Goal: Navigation & Orientation: Find specific page/section

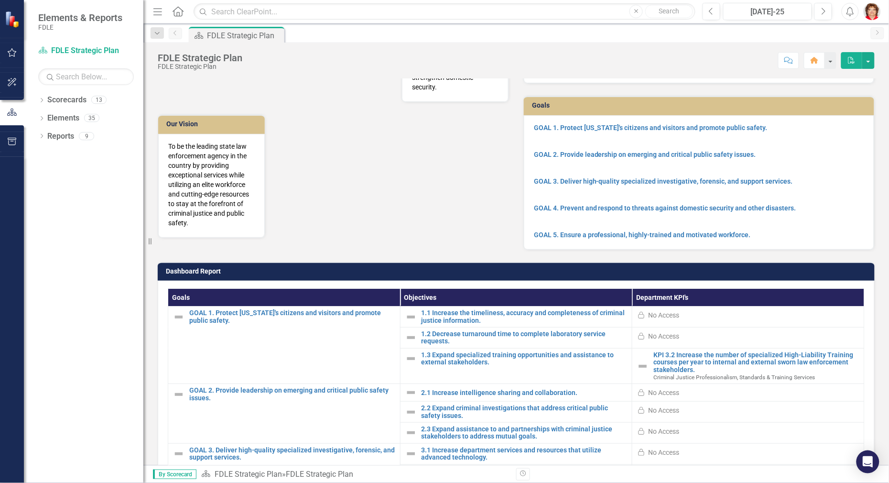
scroll to position [60, 0]
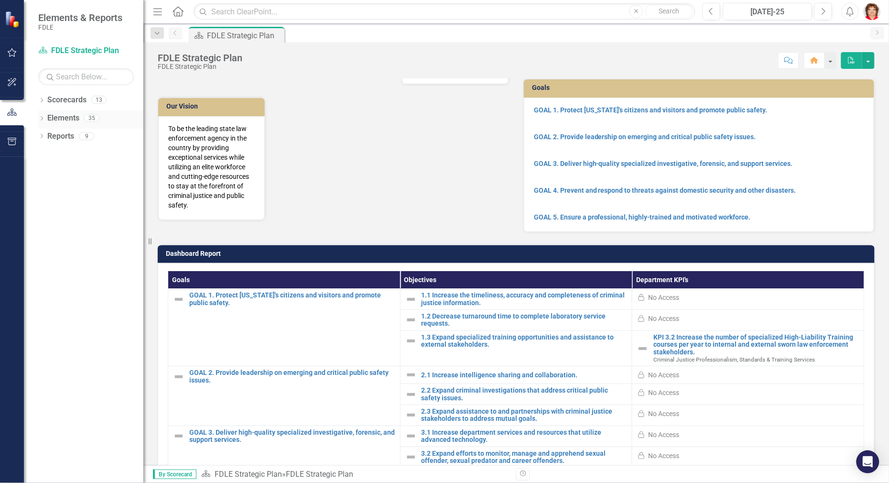
click at [42, 117] on icon "Dropdown" at bounding box center [41, 119] width 7 height 5
click at [43, 102] on icon "Dropdown" at bounding box center [41, 100] width 7 height 5
click at [47, 157] on div "Dropdown" at bounding box center [46, 154] width 7 height 8
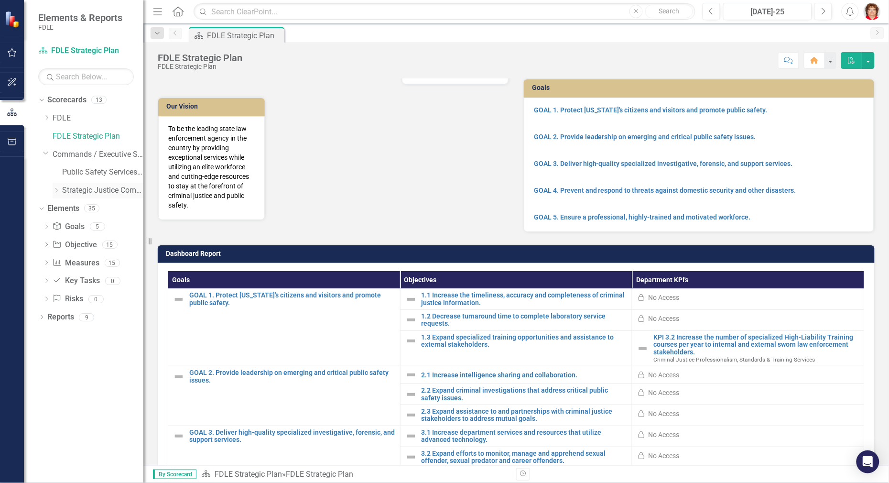
click at [54, 189] on icon "Dropdown" at bounding box center [56, 190] width 7 height 6
click at [67, 209] on icon "Dropdown" at bounding box center [65, 208] width 7 height 6
click at [76, 170] on link "Public Safety Services Command" at bounding box center [102, 172] width 81 height 11
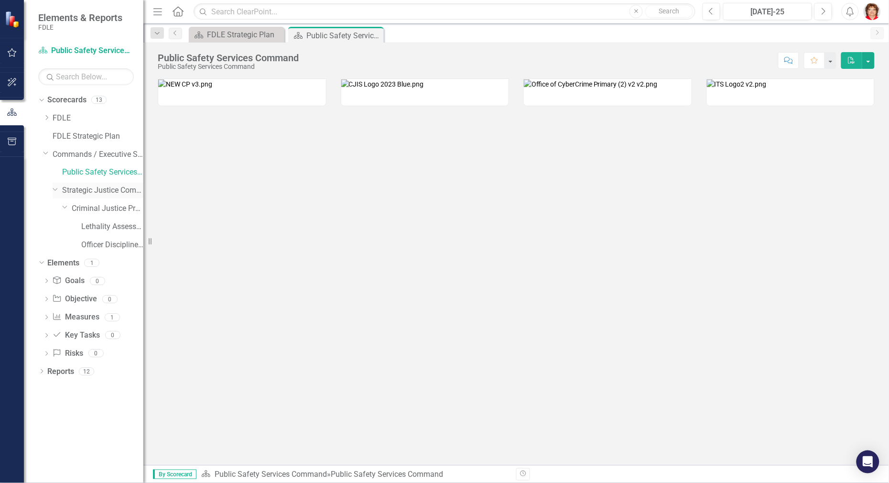
click at [80, 189] on link "Strategic Justice Command" at bounding box center [102, 190] width 81 height 11
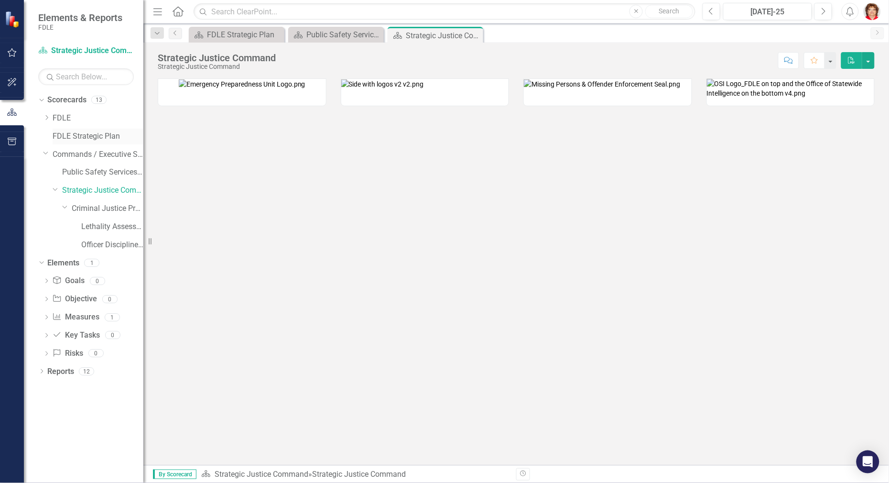
click at [59, 134] on link "FDLE Strategic Plan" at bounding box center [98, 136] width 91 height 11
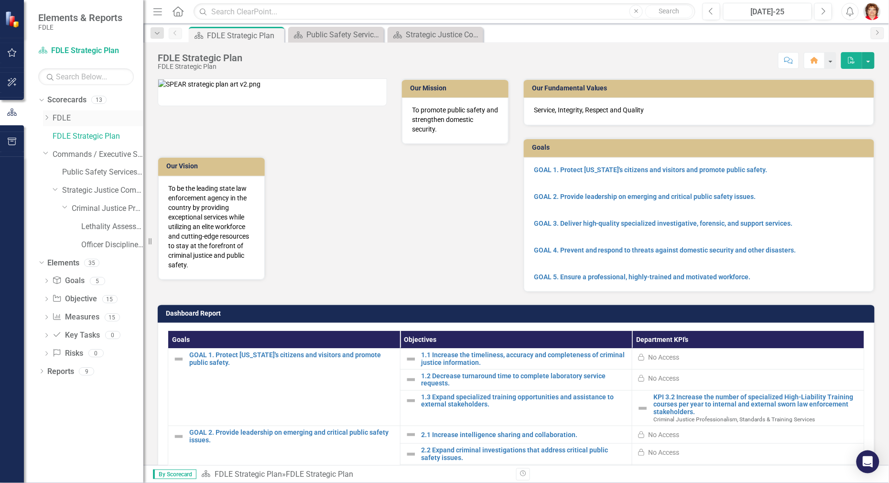
click at [45, 114] on div "Dropdown" at bounding box center [46, 118] width 7 height 8
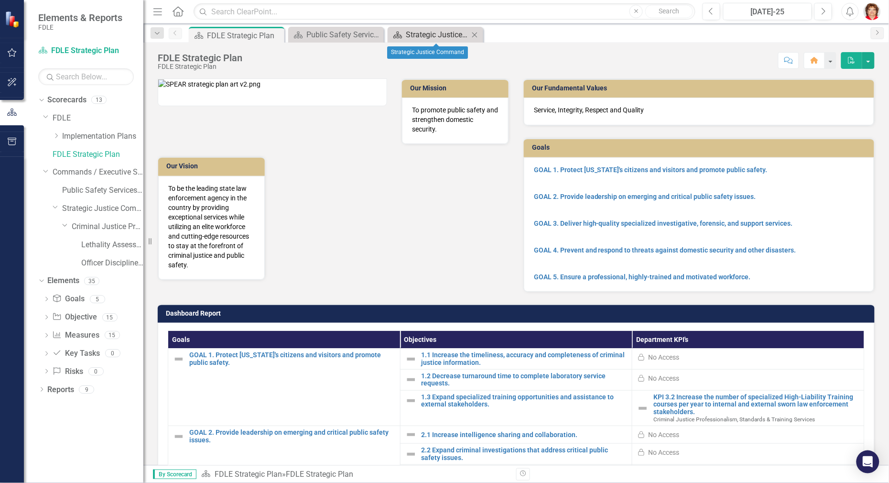
click at [465, 36] on div "Strategic Justice Command" at bounding box center [437, 35] width 63 height 12
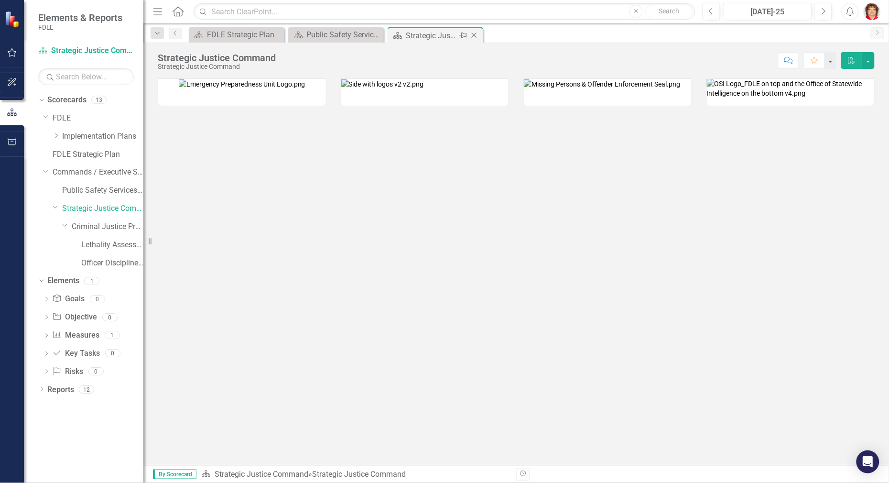
click at [483, 38] on div "Scorecard Strategic Justice Command Pin Close" at bounding box center [436, 35] width 96 height 16
click at [475, 36] on icon "Close" at bounding box center [474, 36] width 10 height 8
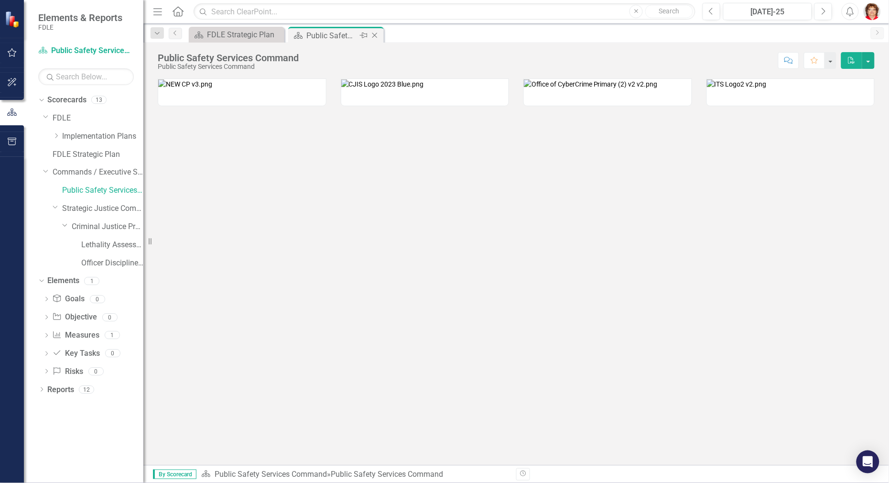
click at [377, 37] on icon at bounding box center [374, 35] width 5 height 5
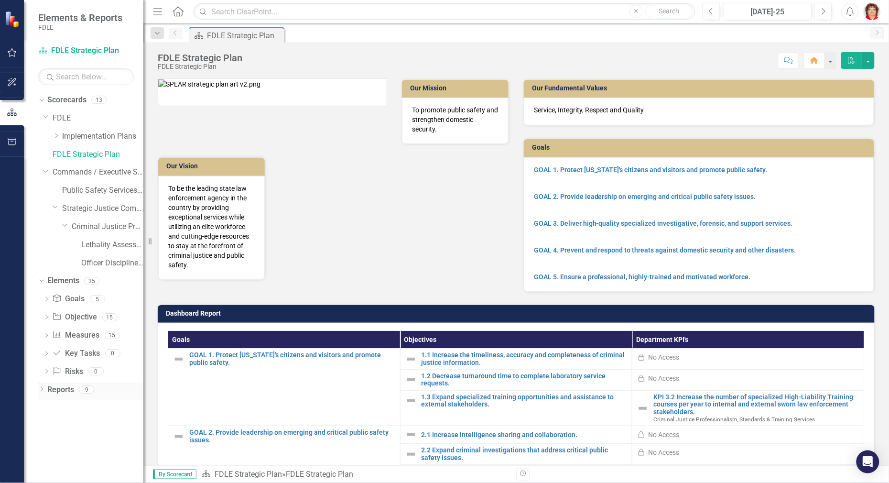
click at [40, 390] on icon "Dropdown" at bounding box center [41, 390] width 7 height 5
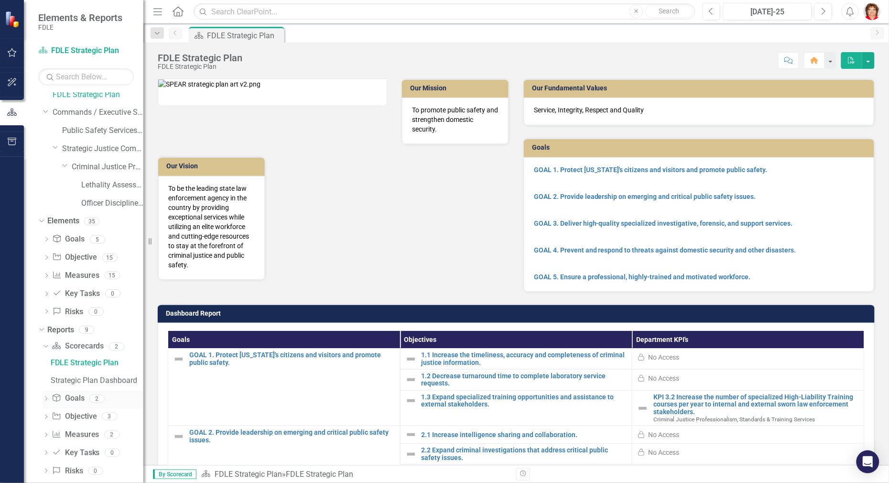
scroll to position [89, 0]
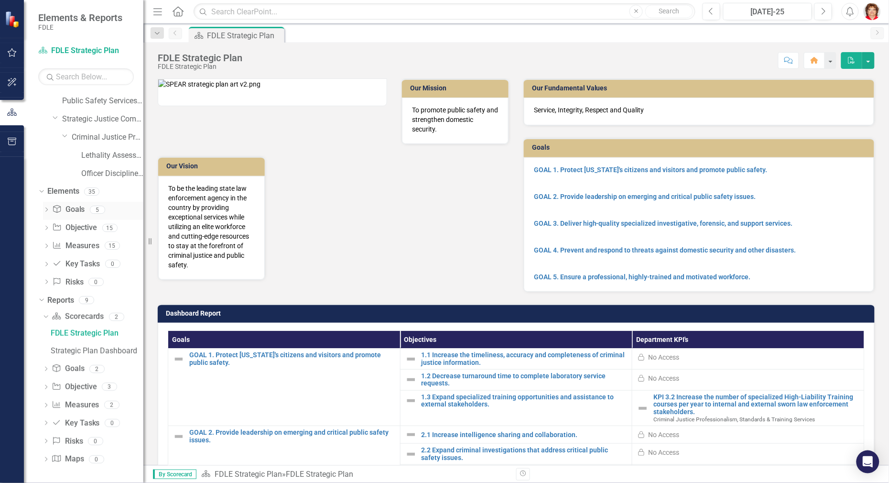
click at [49, 208] on icon "Dropdown" at bounding box center [46, 210] width 7 height 5
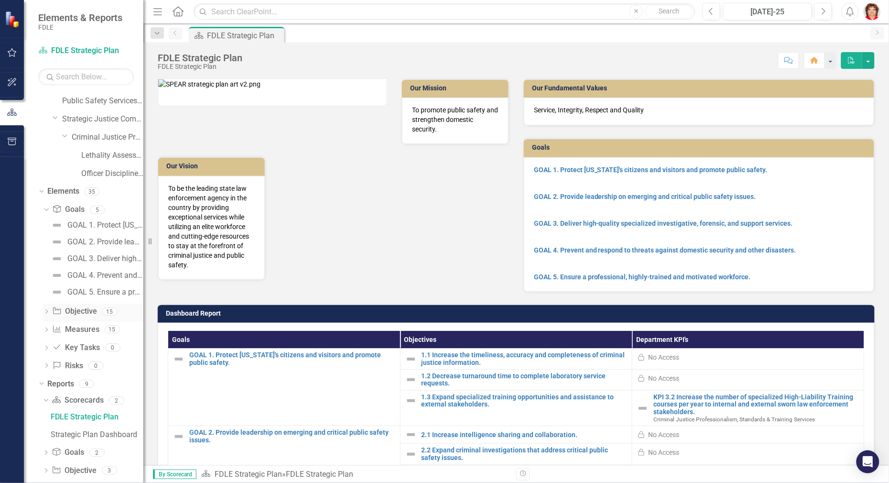
click at [49, 308] on div "Dropdown" at bounding box center [46, 312] width 7 height 8
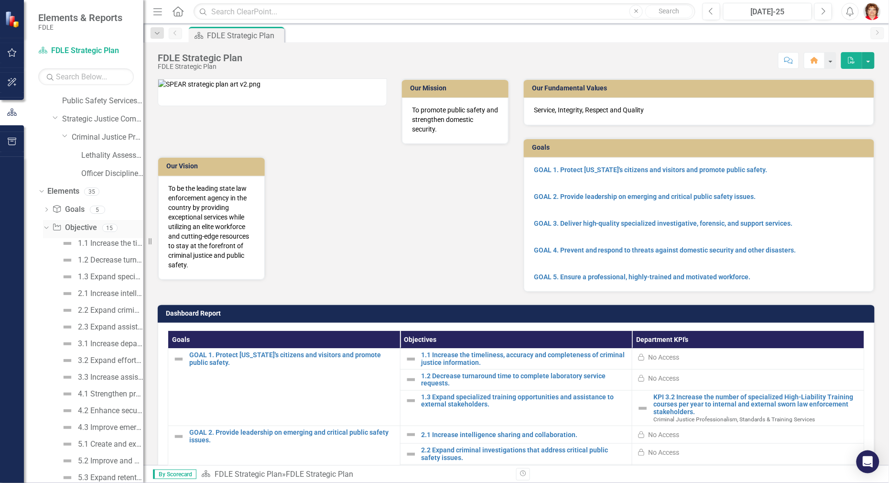
click at [48, 229] on div "Dropdown" at bounding box center [45, 227] width 8 height 7
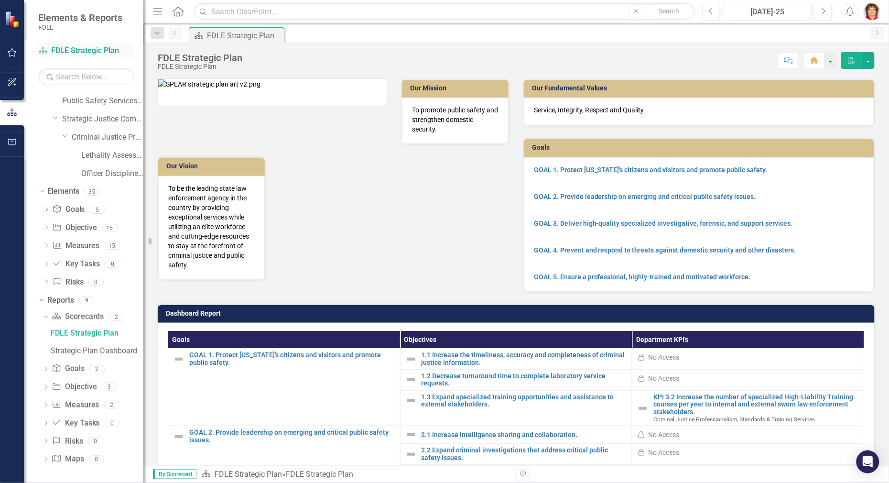
click at [113, 49] on link "Scorecard FDLE Strategic Plan" at bounding box center [86, 50] width 96 height 11
click at [82, 81] on input "text" at bounding box center [86, 76] width 96 height 17
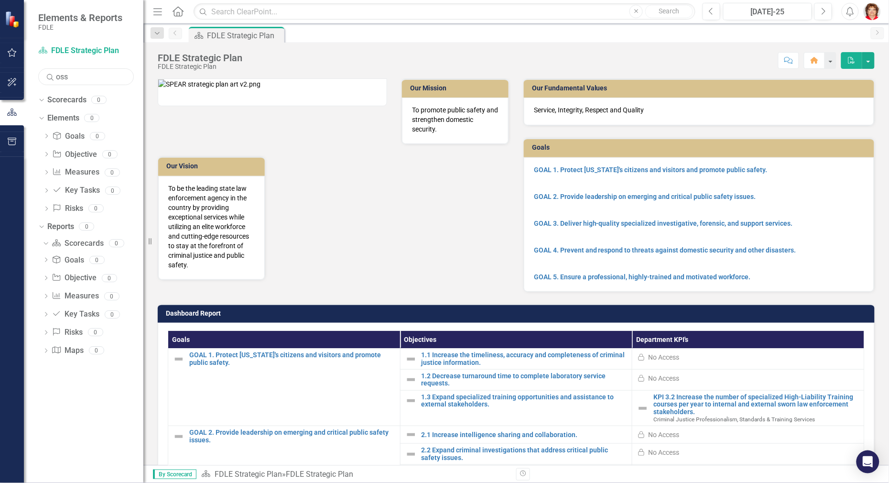
click at [114, 73] on input "oss" at bounding box center [86, 76] width 96 height 17
click at [45, 242] on icon "Dropdown" at bounding box center [44, 242] width 5 height 7
click at [46, 242] on icon "Dropdown" at bounding box center [46, 243] width 7 height 5
click at [46, 242] on icon "Dropdown" at bounding box center [44, 242] width 5 height 7
click at [51, 172] on div "Dropdown Measure Measures 0" at bounding box center [93, 173] width 100 height 18
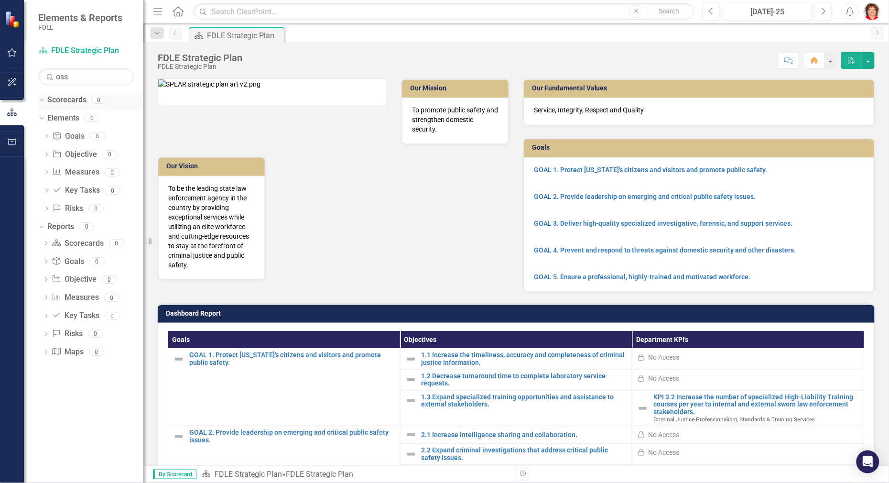
click at [53, 103] on link "Scorecards" at bounding box center [66, 100] width 39 height 11
click at [41, 102] on icon "Dropdown" at bounding box center [40, 99] width 5 height 7
click at [48, 97] on link "Scorecards" at bounding box center [66, 100] width 39 height 11
click at [827, 69] on button "button" at bounding box center [830, 60] width 12 height 17
click at [82, 417] on div "Dropdown Scorecards 0 Dropdown Elements 0 Dropdown Goal Goals 0 Dropdown Object…" at bounding box center [83, 287] width 119 height 390
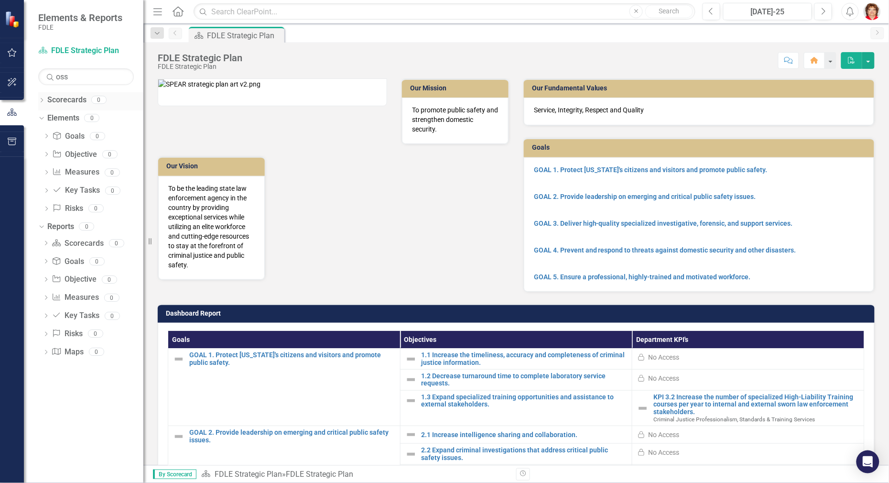
click at [40, 100] on icon "Dropdown" at bounding box center [41, 100] width 7 height 5
click at [66, 48] on link "Scorecard FDLE Strategic Plan" at bounding box center [86, 50] width 96 height 11
click at [78, 70] on input "oss" at bounding box center [86, 76] width 96 height 17
type input "o"
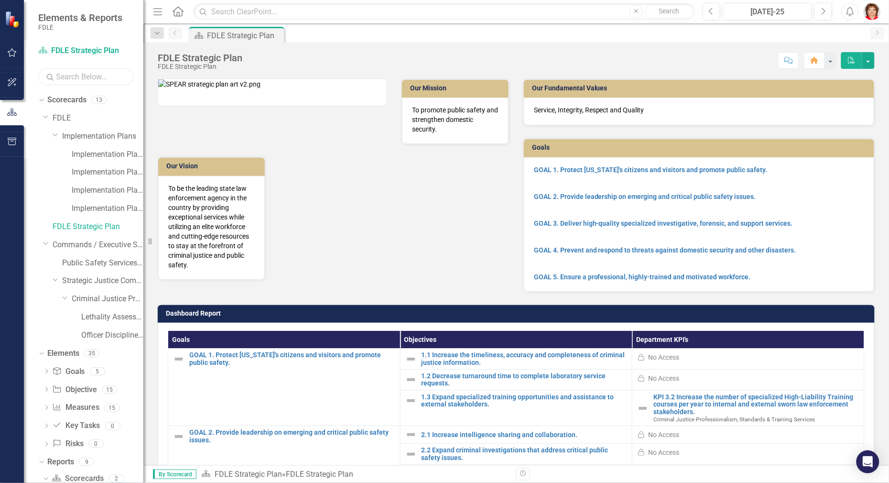
scroll to position [19, 0]
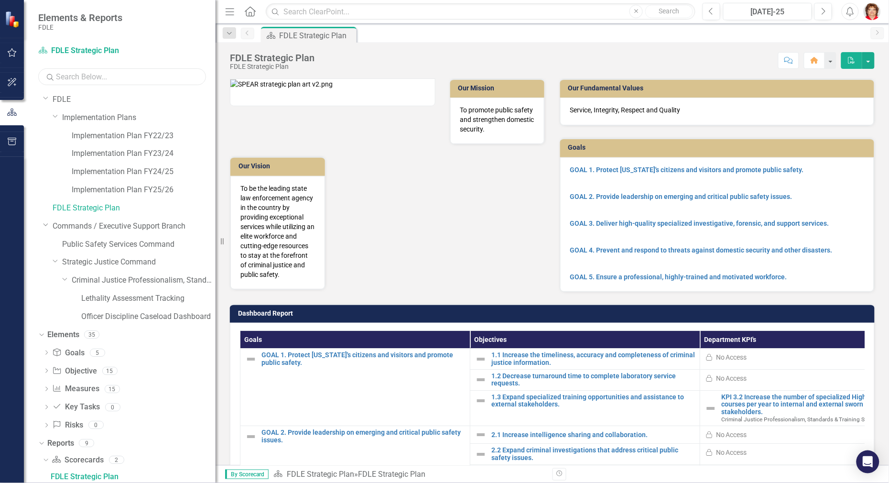
drag, startPoint x: 144, startPoint y: 139, endPoint x: 216, endPoint y: 134, distance: 71.3
click at [216, 134] on div "Resize" at bounding box center [220, 241] width 8 height 483
click at [51, 119] on div "Dropdown Implementation Plans" at bounding box center [129, 119] width 173 height 18
click at [57, 117] on icon "Dropdown" at bounding box center [56, 115] width 6 height 7
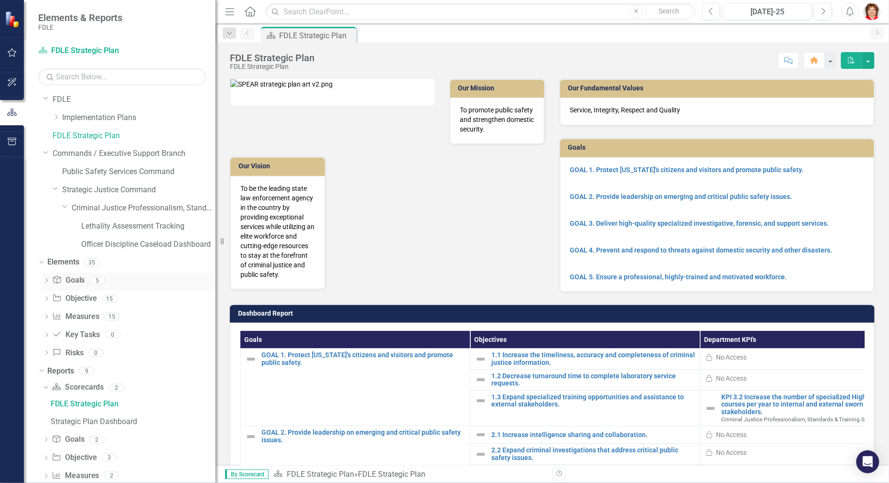
click at [46, 280] on icon "Dropdown" at bounding box center [46, 281] width 7 height 5
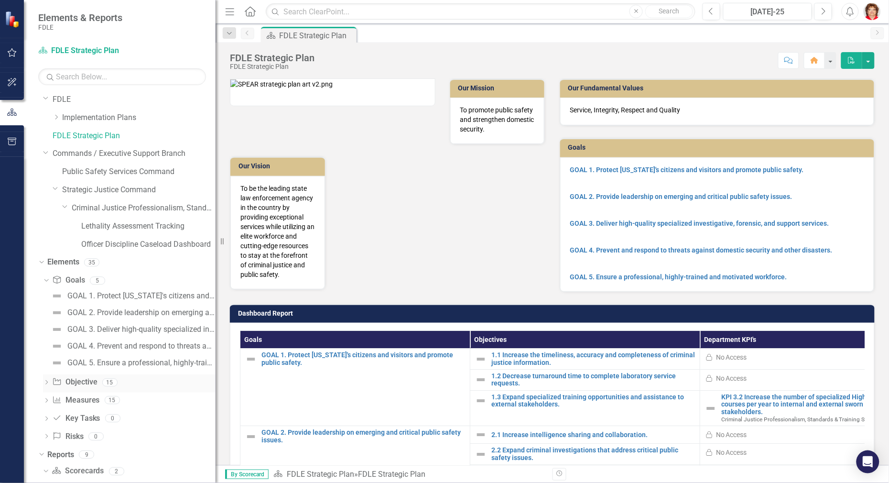
click at [46, 380] on icon "Dropdown" at bounding box center [46, 382] width 7 height 5
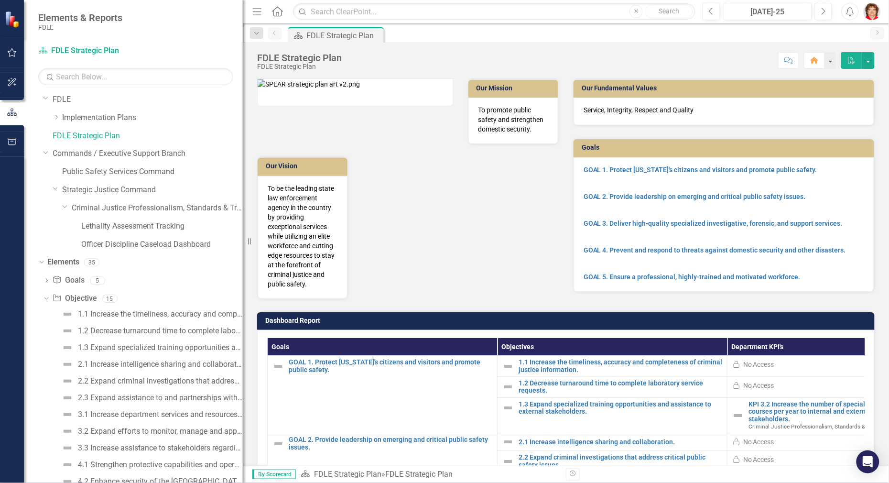
drag, startPoint x: 218, startPoint y: 330, endPoint x: 243, endPoint y: 341, distance: 26.9
click at [243, 341] on div "Resize" at bounding box center [247, 241] width 8 height 483
click at [45, 297] on icon "Dropdown" at bounding box center [45, 298] width 5 height 7
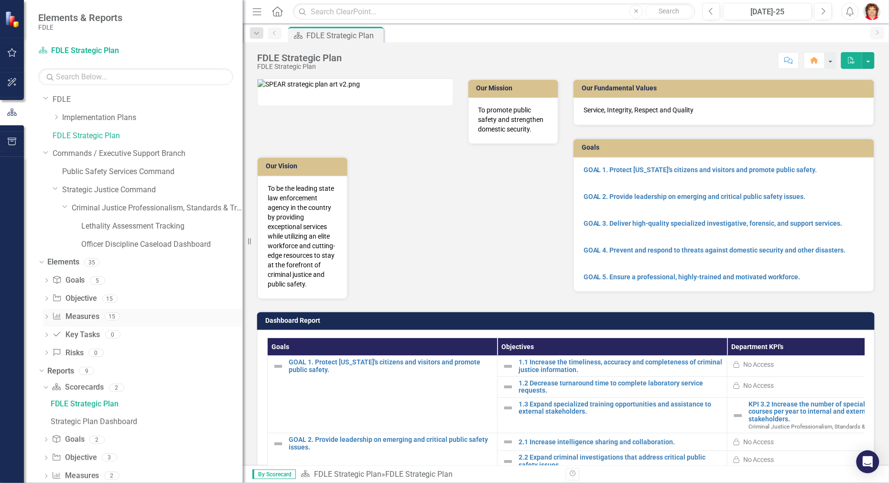
click at [46, 314] on div "Dropdown" at bounding box center [46, 318] width 7 height 8
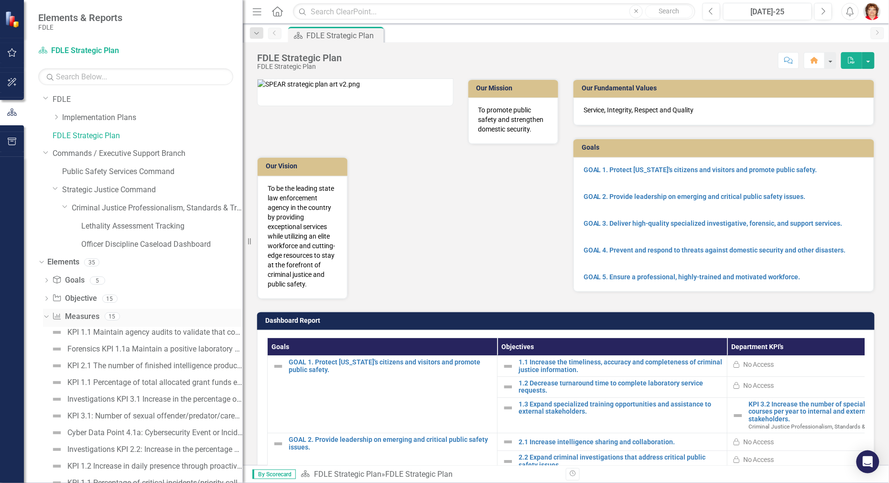
click at [45, 315] on icon "Dropdown" at bounding box center [45, 316] width 5 height 7
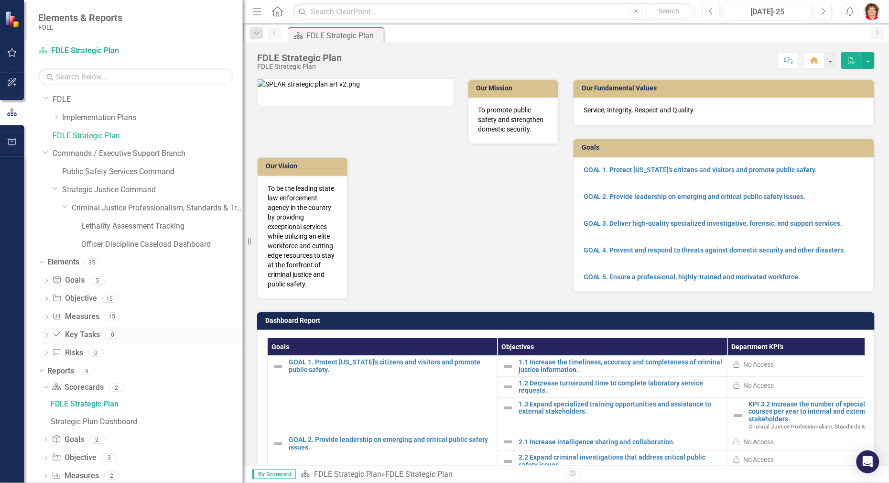
click at [46, 340] on div "Dropdown Key Task Key Tasks 0" at bounding box center [143, 336] width 200 height 18
click at [48, 333] on icon "Dropdown" at bounding box center [46, 335] width 7 height 5
click at [46, 334] on icon "Dropdown" at bounding box center [45, 334] width 5 height 7
click at [46, 351] on icon "Dropdown" at bounding box center [46, 353] width 7 height 5
click at [46, 350] on icon "Dropdown" at bounding box center [45, 352] width 5 height 7
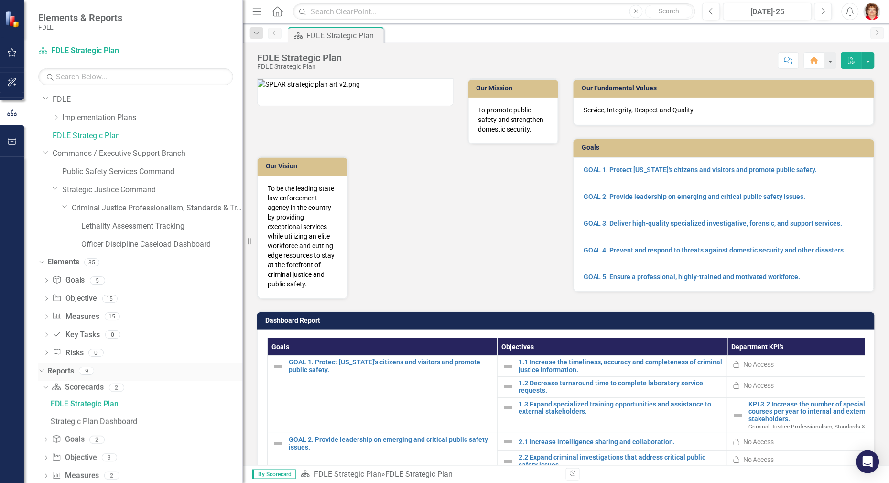
click at [41, 371] on icon at bounding box center [41, 370] width 4 height 2
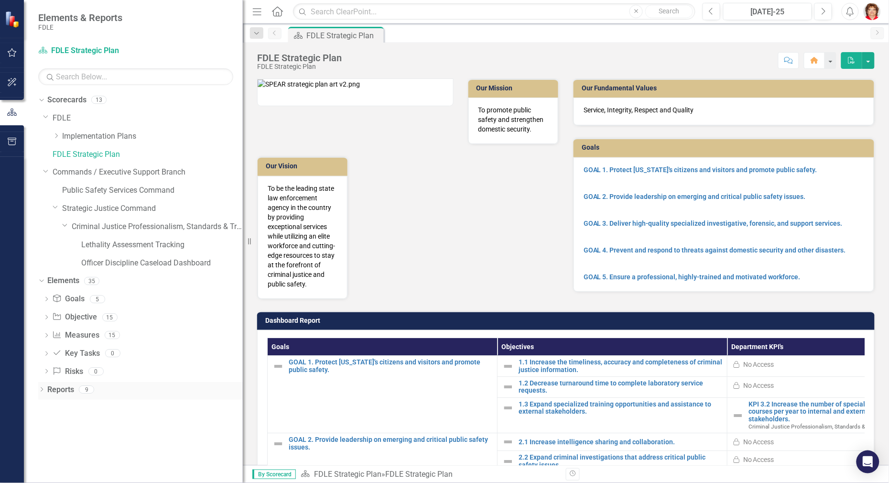
click at [42, 389] on icon "Dropdown" at bounding box center [41, 390] width 7 height 5
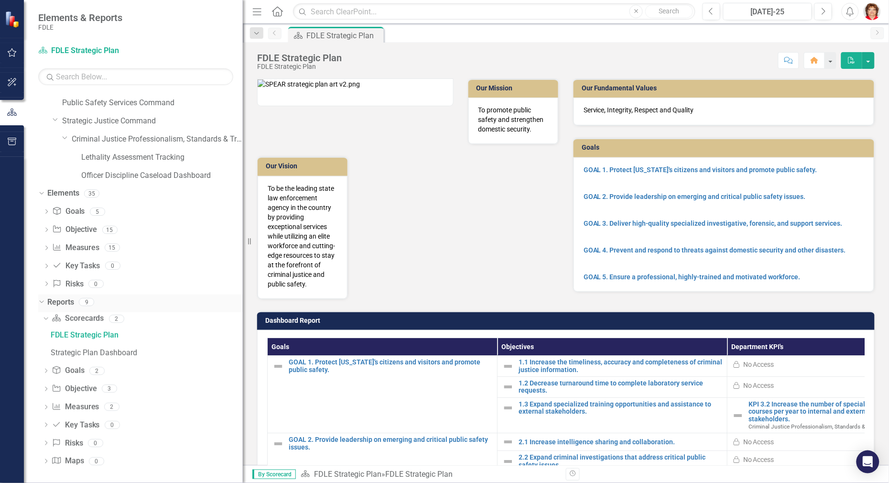
scroll to position [89, 0]
click at [68, 334] on div "FDLE Strategic Plan" at bounding box center [147, 333] width 192 height 9
click at [73, 354] on div "Strategic Plan Dashboard" at bounding box center [147, 350] width 192 height 9
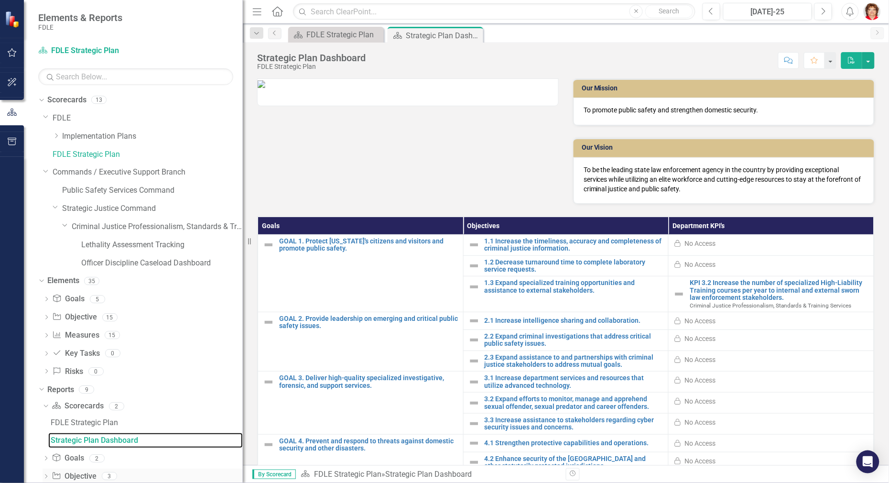
scroll to position [89, 0]
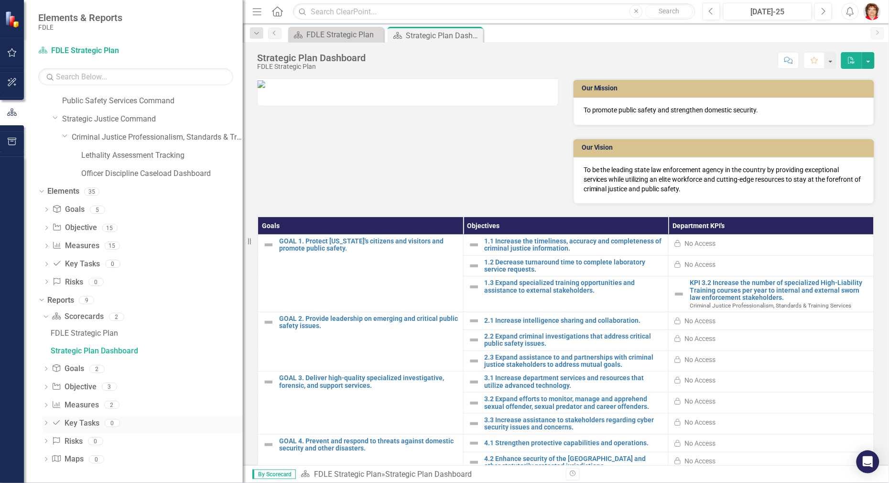
click at [51, 422] on div "Dropdown Key Task Key Tasks 0" at bounding box center [143, 424] width 200 height 18
click at [45, 422] on icon "Dropdown" at bounding box center [46, 423] width 7 height 5
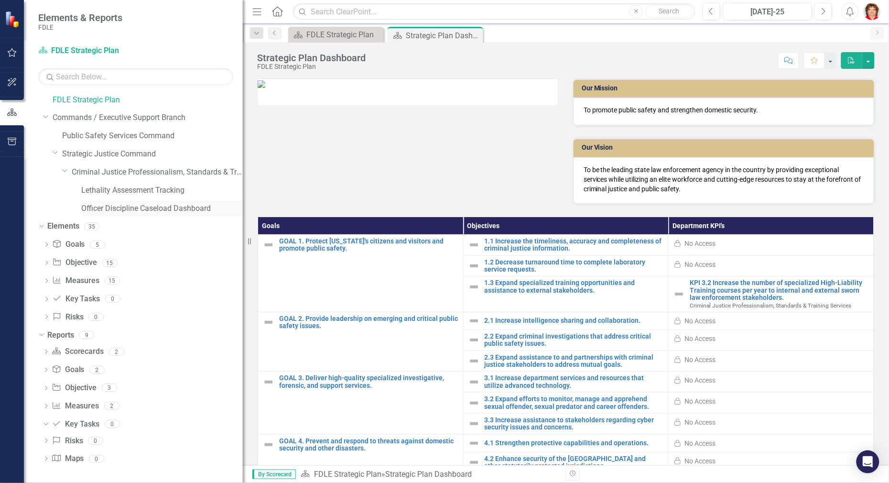
click at [187, 203] on link "Officer Discipline Caseload Dashboard" at bounding box center [162, 208] width 162 height 11
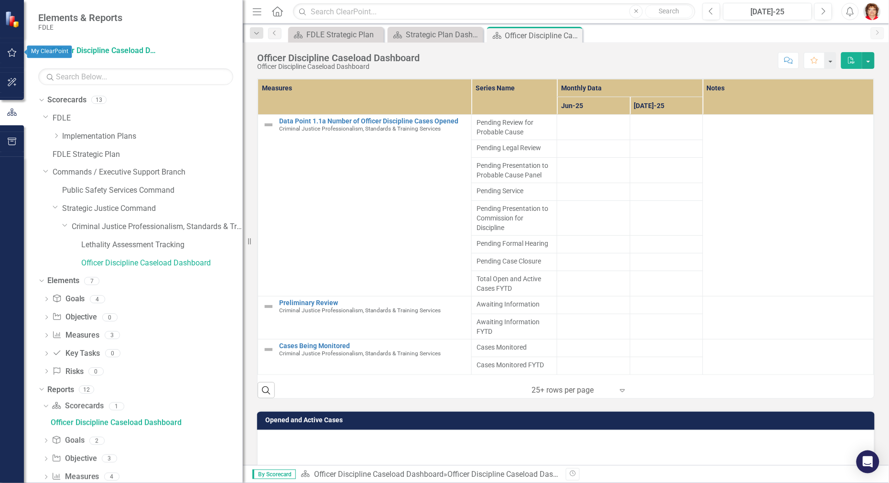
click at [12, 51] on icon "button" at bounding box center [12, 53] width 10 height 8
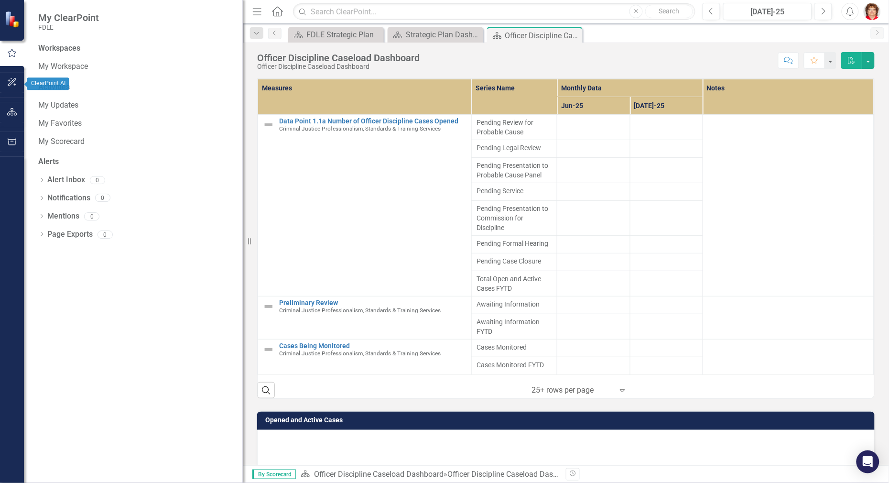
click at [13, 86] on icon "button" at bounding box center [12, 82] width 10 height 8
